Goal: Task Accomplishment & Management: Use online tool/utility

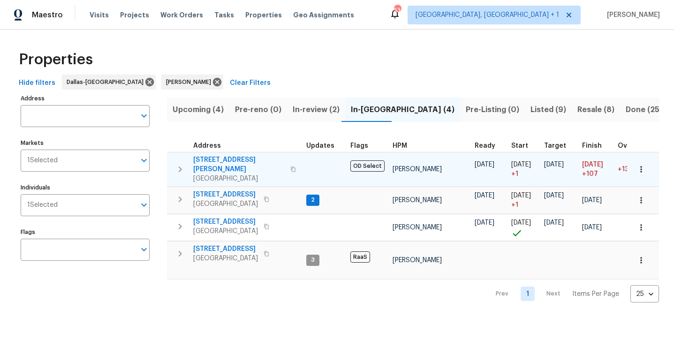
click at [227, 174] on span "[GEOGRAPHIC_DATA]" at bounding box center [239, 178] width 92 height 9
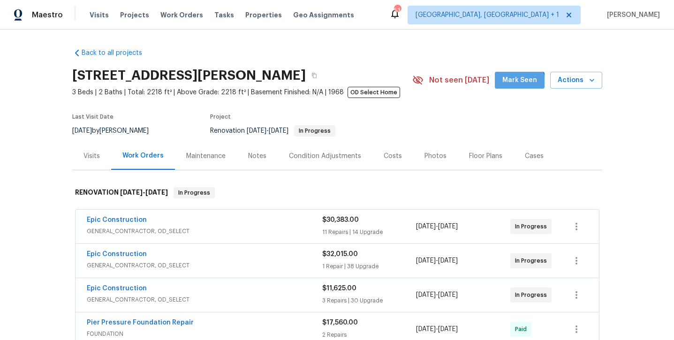
click at [512, 85] on span "Mark Seen" at bounding box center [520, 81] width 35 height 12
click at [249, 158] on div "Notes" at bounding box center [257, 156] width 18 height 9
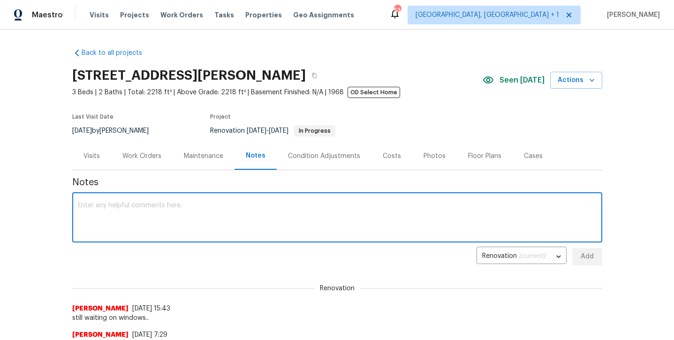
click at [201, 223] on textarea at bounding box center [337, 218] width 519 height 33
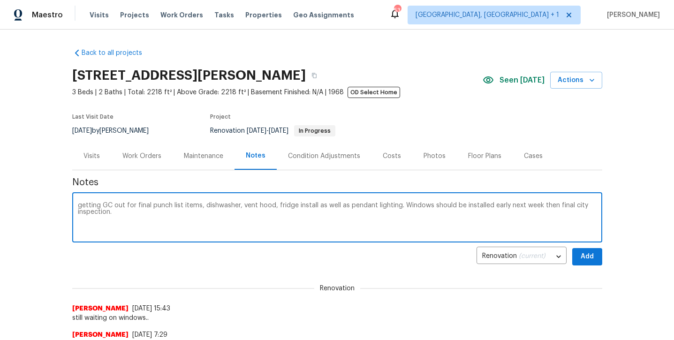
type textarea "getting GC out for final punch list items, dishwasher, vent hood, fridge instal…"
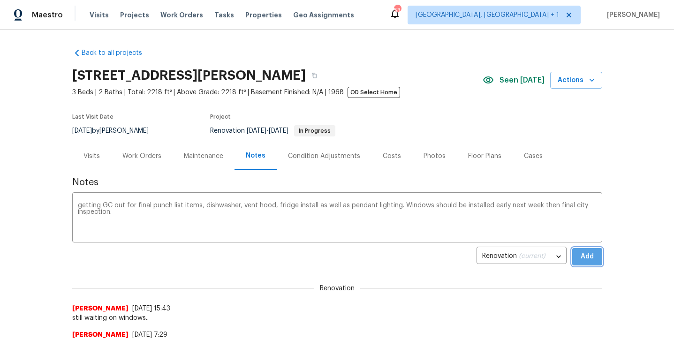
click at [585, 254] on span "Add" at bounding box center [587, 257] width 15 height 12
